Goal: Find specific page/section: Find specific page/section

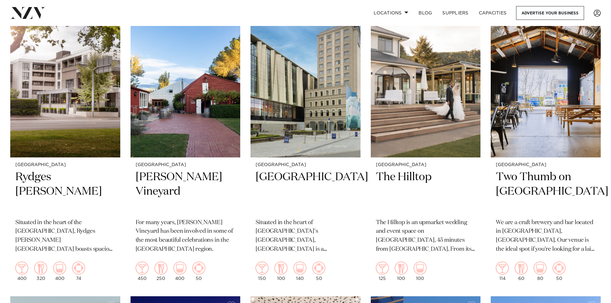
scroll to position [289, 0]
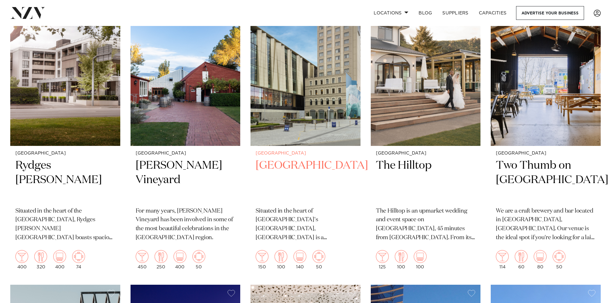
drag, startPoint x: 267, startPoint y: 175, endPoint x: 354, endPoint y: 175, distance: 87.0
click at [354, 175] on h2 "[GEOGRAPHIC_DATA]" at bounding box center [306, 180] width 100 height 43
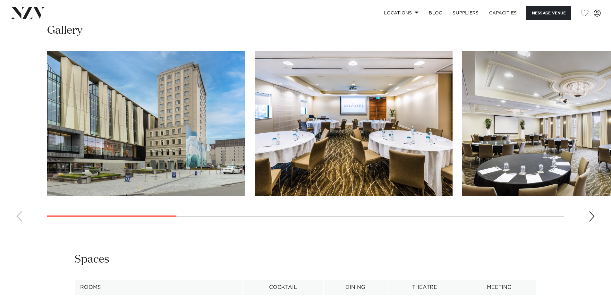
scroll to position [802, 0]
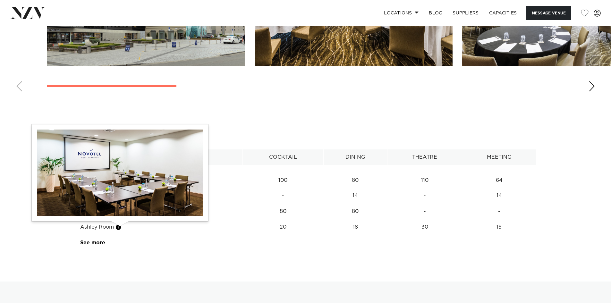
click at [119, 228] on button "button" at bounding box center [118, 227] width 6 height 6
